Goal: Check status: Check status

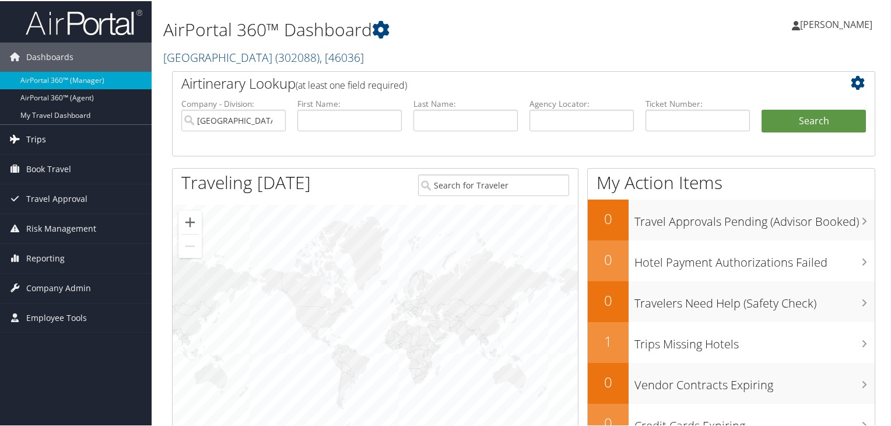
click at [38, 142] on span "Trips" at bounding box center [36, 138] width 20 height 29
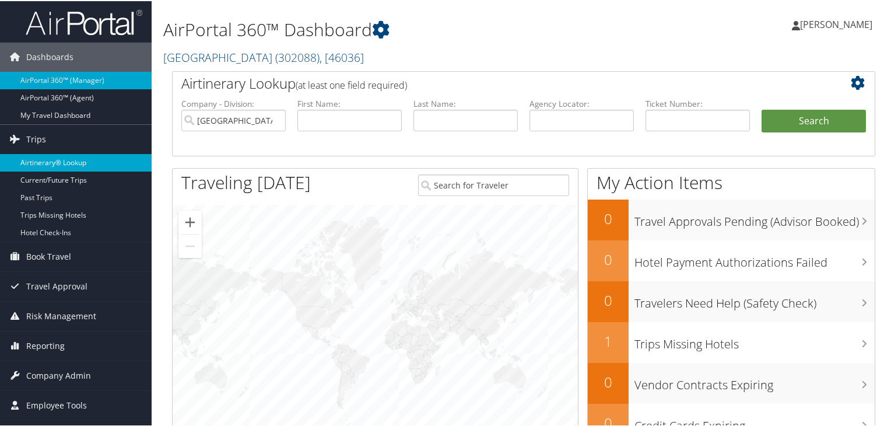
click at [59, 156] on link "Airtinerary® Lookup" at bounding box center [76, 161] width 152 height 17
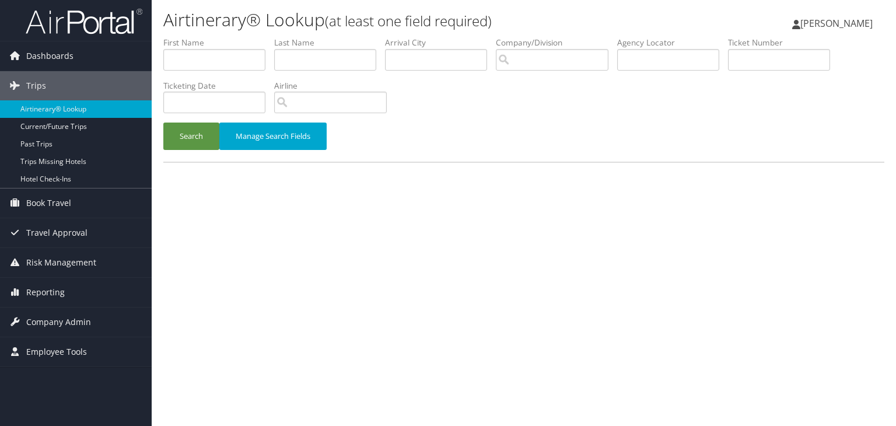
click at [338, 90] on label "Airline" at bounding box center [334, 86] width 121 height 12
click at [264, 143] on button "Manage Search Fields" at bounding box center [272, 135] width 107 height 27
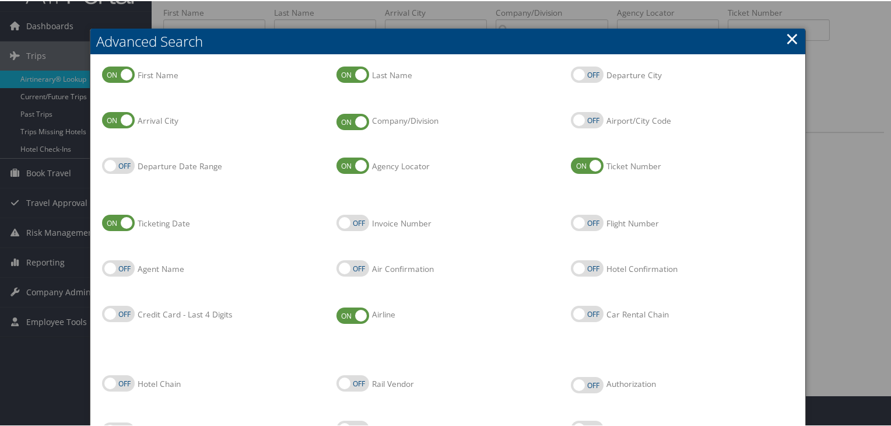
scroll to position [117, 0]
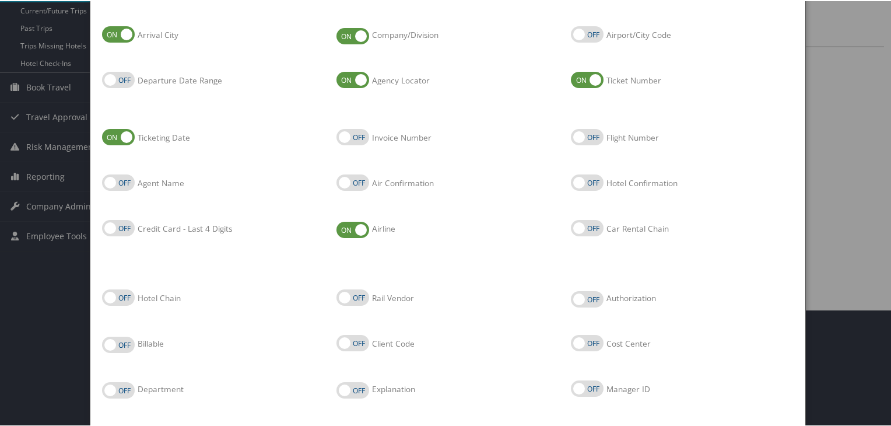
click at [133, 227] on label "Credit Card - Last 4 Digits" at bounding box center [118, 227] width 33 height 16
click at [115, 227] on input "Credit Card - Last 4 Digits" at bounding box center [112, 228] width 8 height 8
checkbox input "true"
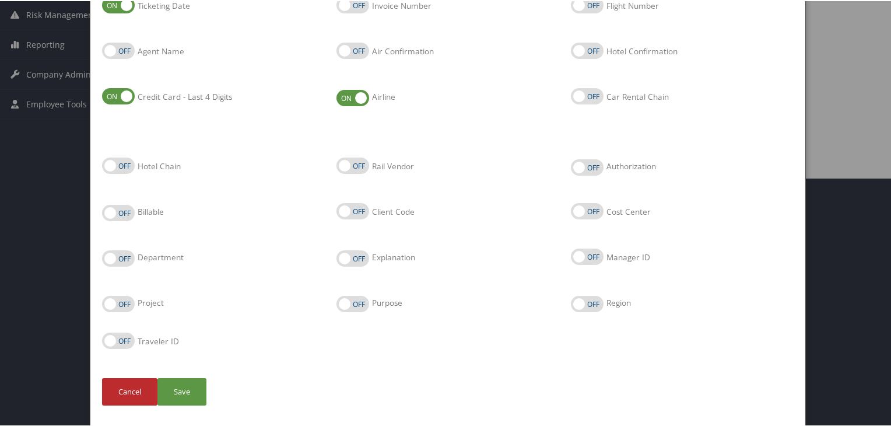
scroll to position [250, 0]
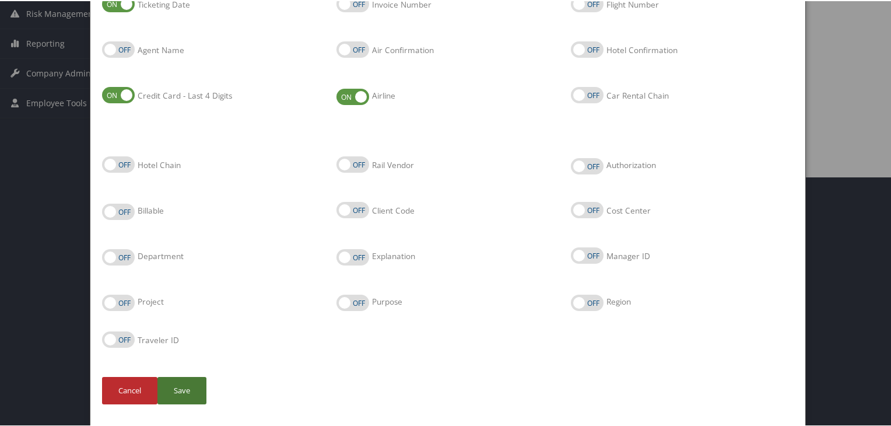
click at [196, 383] on button "Save" at bounding box center [181, 389] width 49 height 27
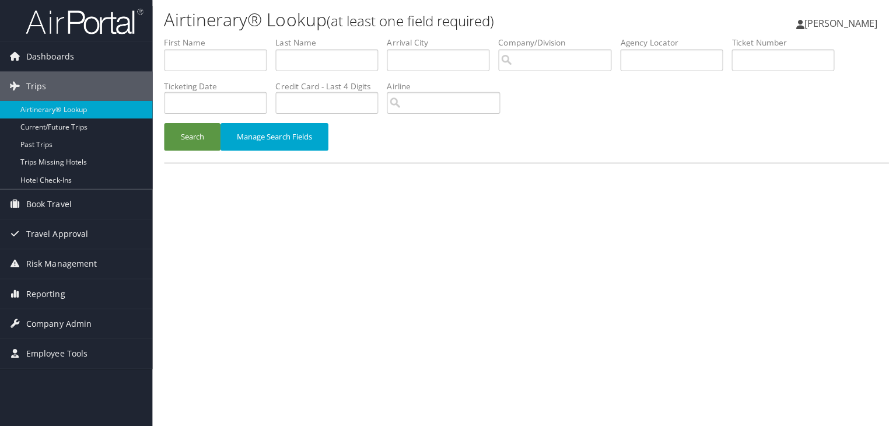
scroll to position [0, 0]
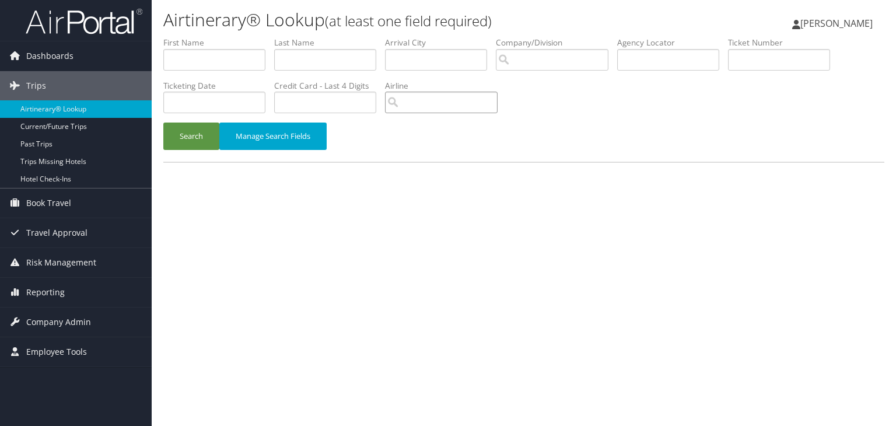
click at [443, 107] on input "search" at bounding box center [441, 103] width 113 height 22
click at [337, 103] on input "text" at bounding box center [325, 103] width 102 height 22
type input "4248"
click at [307, 65] on input "text" at bounding box center [325, 60] width 102 height 22
type input "[PERSON_NAME]"
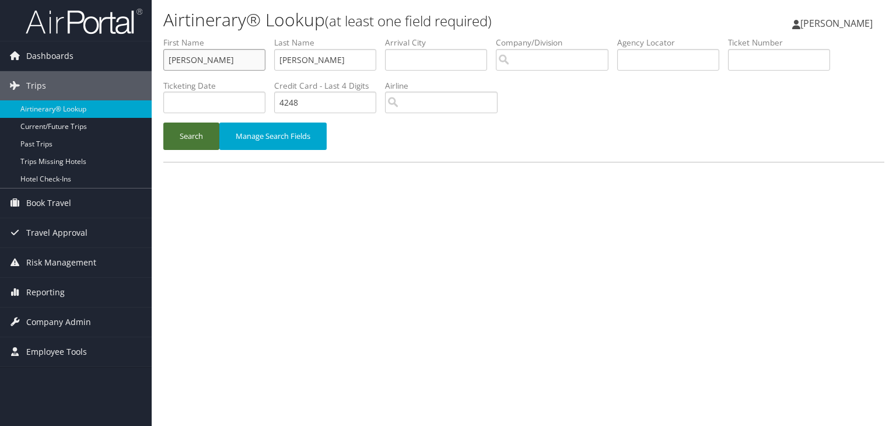
type input "[PERSON_NAME]"
click at [191, 134] on button "Search" at bounding box center [191, 135] width 56 height 27
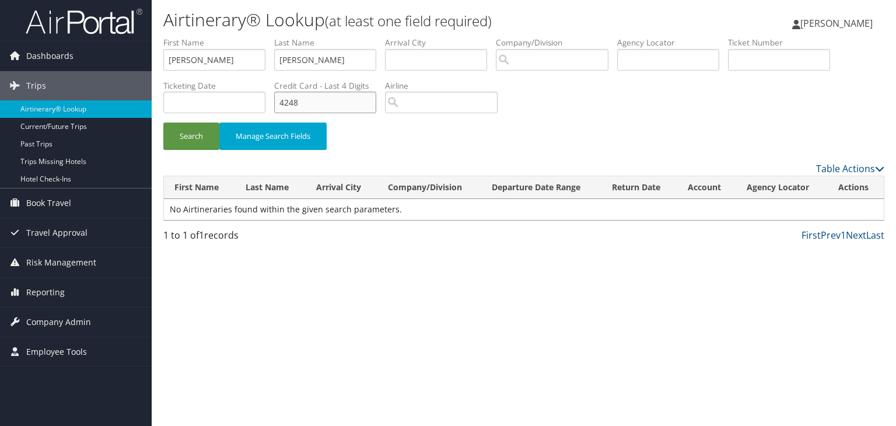
click at [314, 106] on input "4248" at bounding box center [325, 103] width 102 height 22
click at [450, 101] on input "search" at bounding box center [441, 103] width 113 height 22
type input "i"
type input "u"
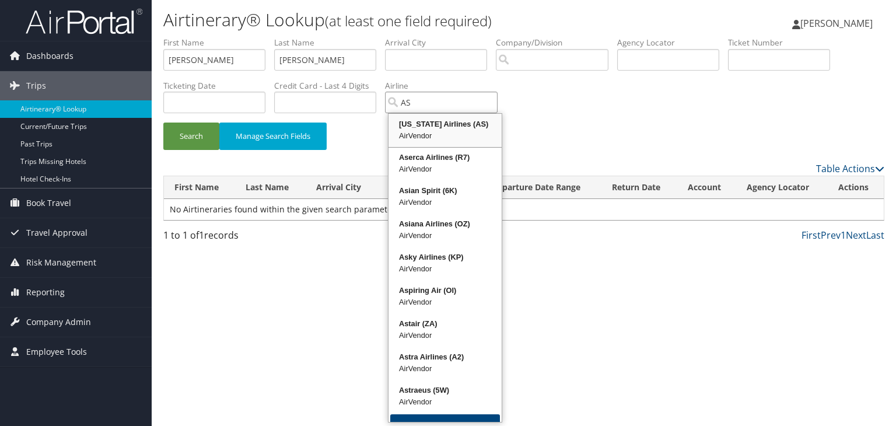
click at [441, 122] on div "[US_STATE] Airlines (AS)" at bounding box center [445, 124] width 110 height 12
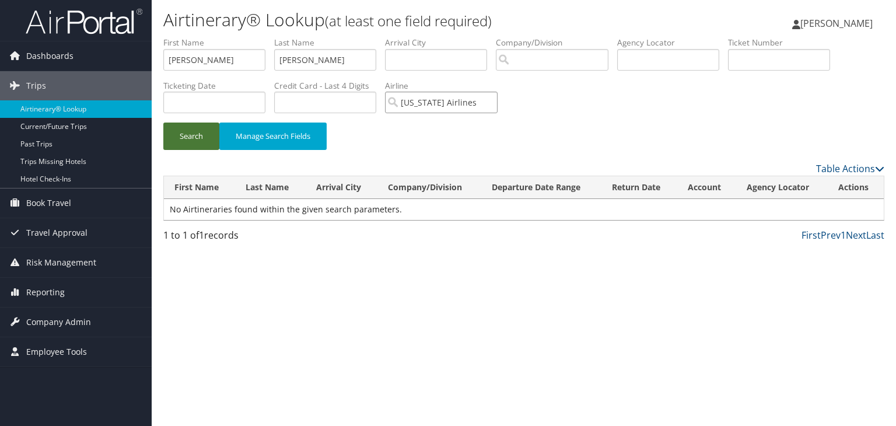
type input "[US_STATE] Airlines"
click at [198, 143] on button "Search" at bounding box center [191, 135] width 56 height 27
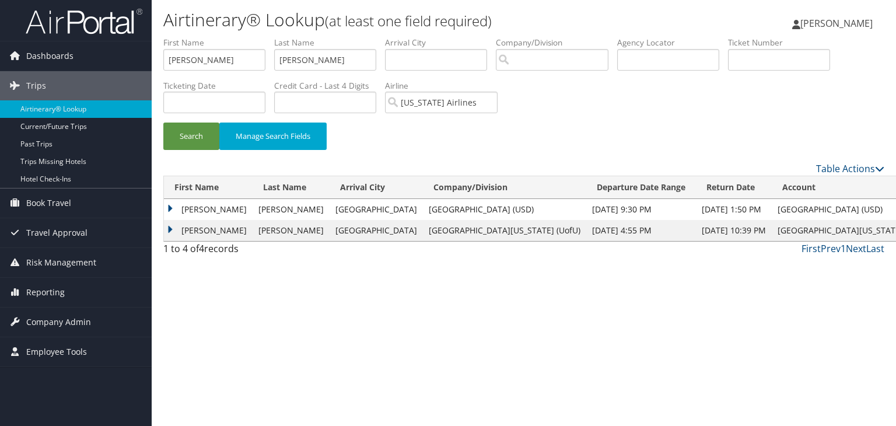
click at [405, 315] on div "Airtinerary® Lookup (at least one field required) [PERSON_NAME] [PERSON_NAME] M…" at bounding box center [524, 213] width 744 height 426
click at [172, 215] on td "[PERSON_NAME]" at bounding box center [208, 209] width 89 height 21
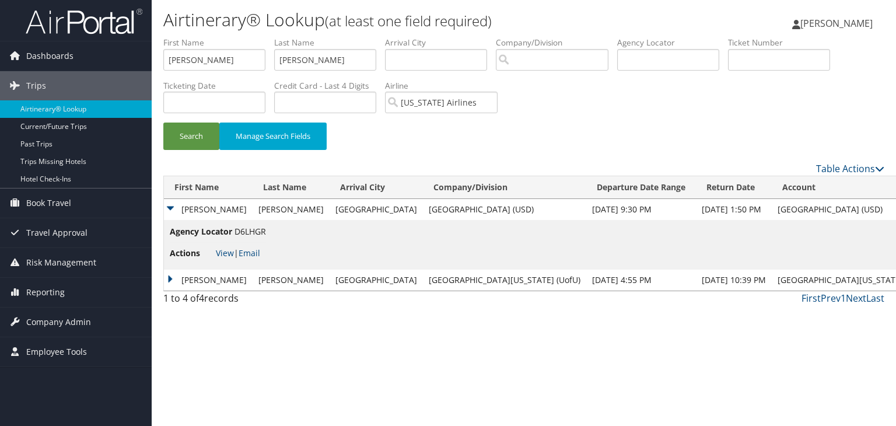
click at [260, 233] on span "D6LHGR" at bounding box center [249, 231] width 31 height 11
copy span "D6LHGR"
click at [349, 373] on div "Airtinerary® Lookup (at least one field required) [PERSON_NAME] [PERSON_NAME] M…" at bounding box center [524, 213] width 744 height 426
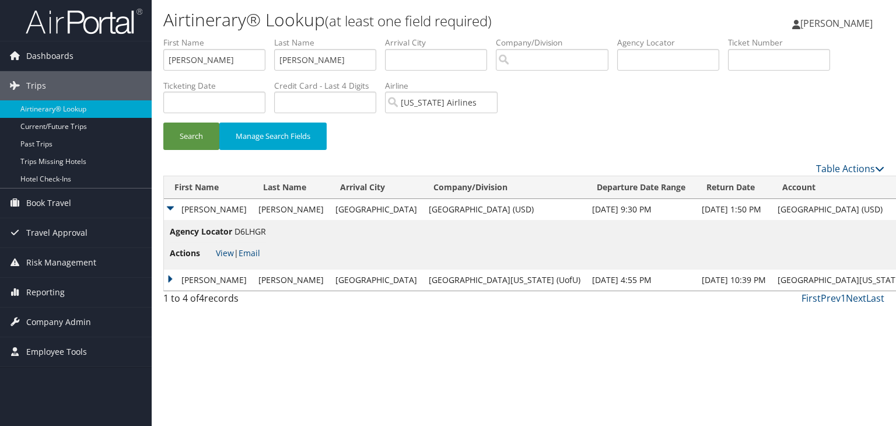
click at [852, 23] on span "[PERSON_NAME]" at bounding box center [836, 23] width 72 height 13
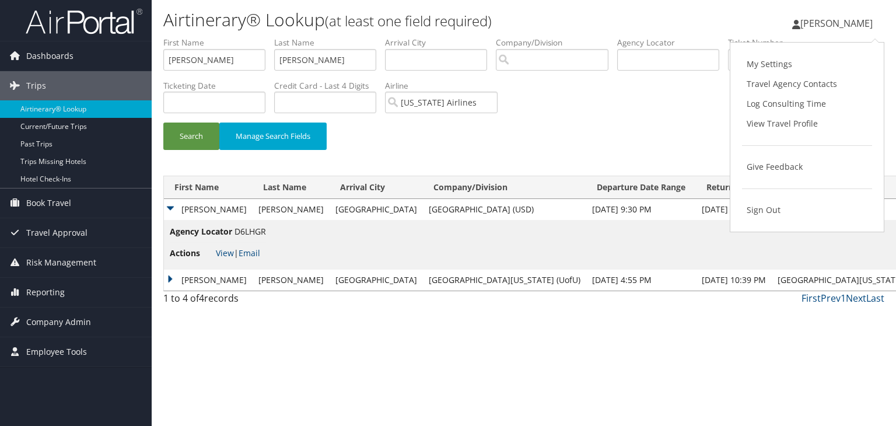
click at [569, 352] on div "Airtinerary® Lookup (at least one field required) [PERSON_NAME] [PERSON_NAME] M…" at bounding box center [524, 213] width 744 height 426
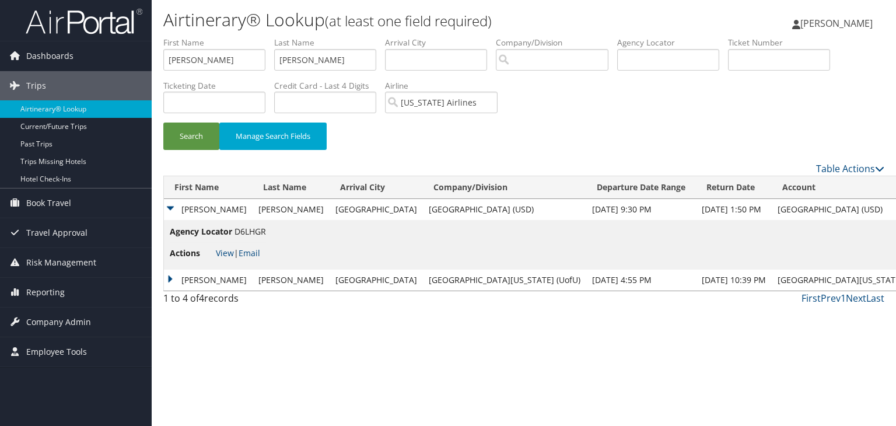
click at [822, 25] on span "[PERSON_NAME]" at bounding box center [836, 23] width 72 height 13
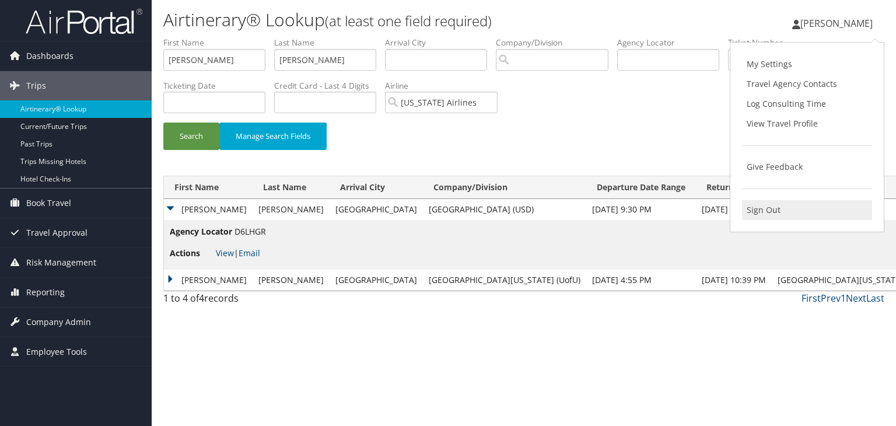
click at [764, 208] on link "Sign Out" at bounding box center [807, 210] width 130 height 20
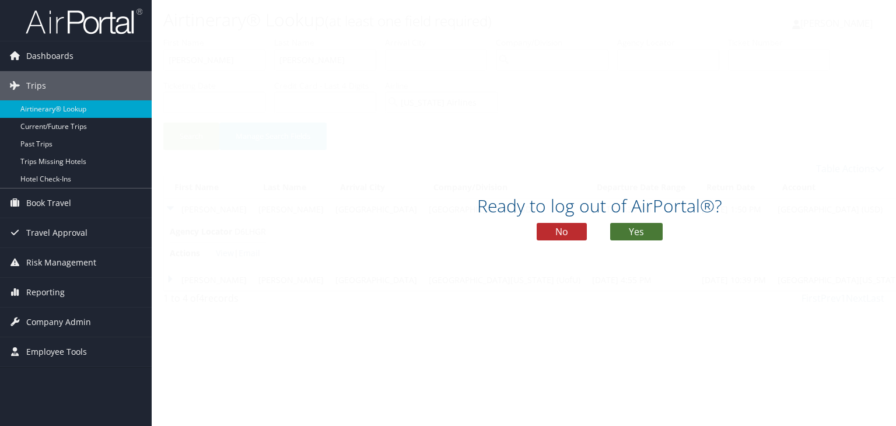
click at [631, 230] on button "Yes" at bounding box center [636, 231] width 52 height 17
